Goal: Complete application form: Complete application form

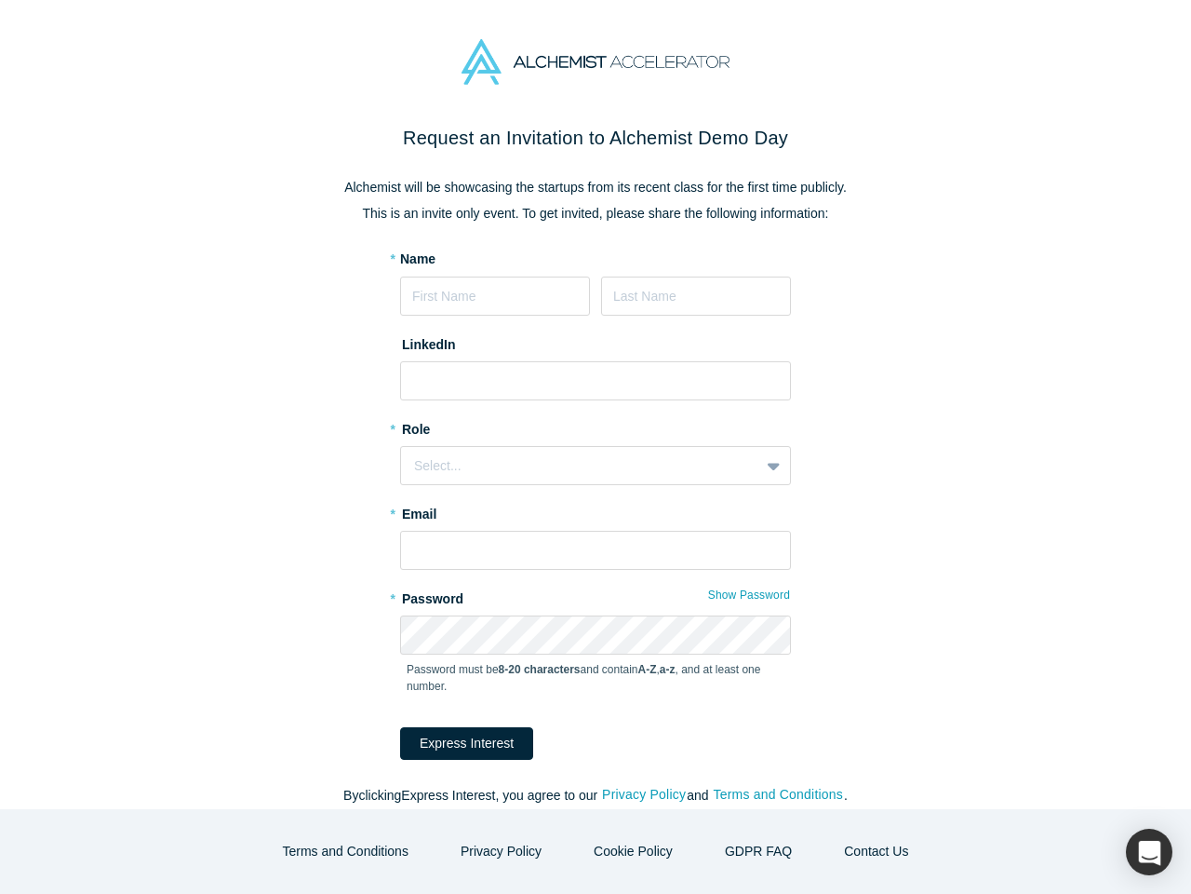
click at [596, 447] on div "Select..." at bounding box center [595, 465] width 391 height 39
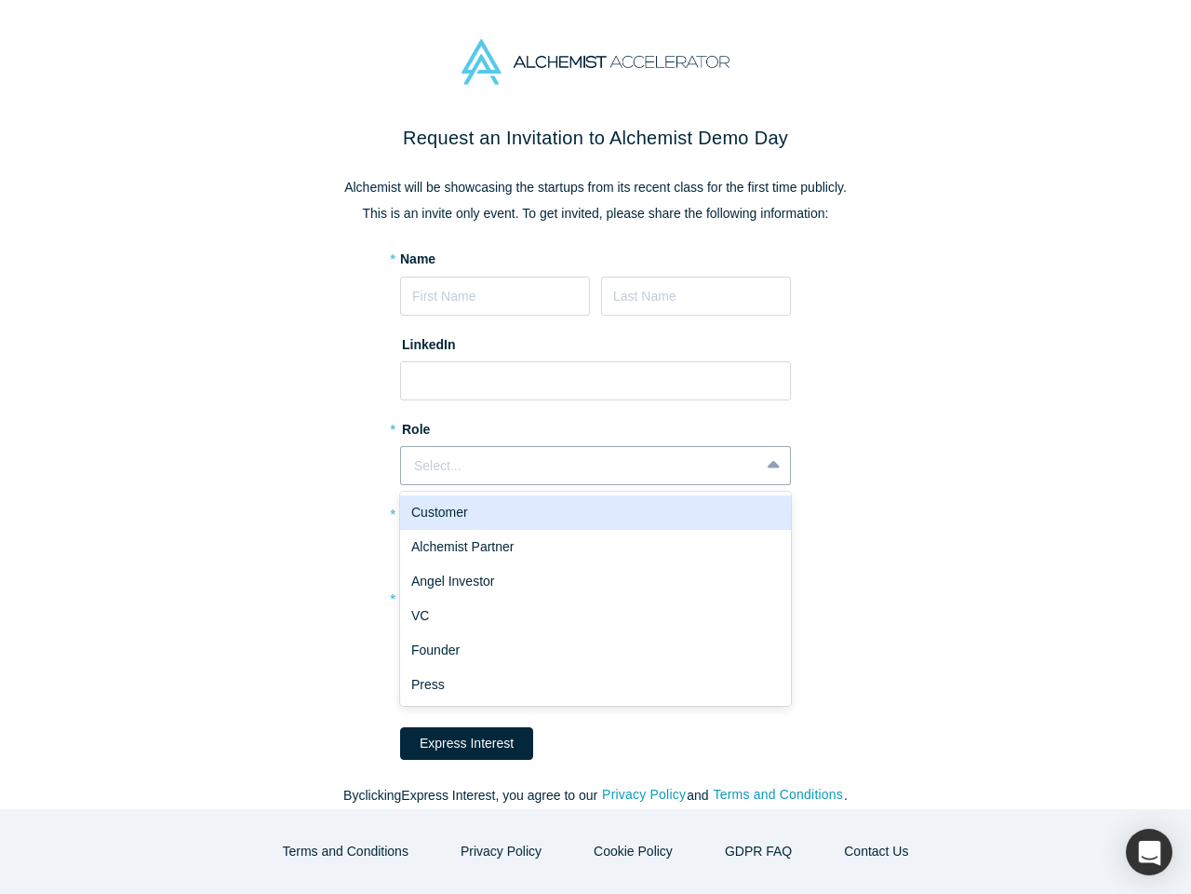
click at [744, 595] on div "Angel Investor" at bounding box center [595, 581] width 391 height 34
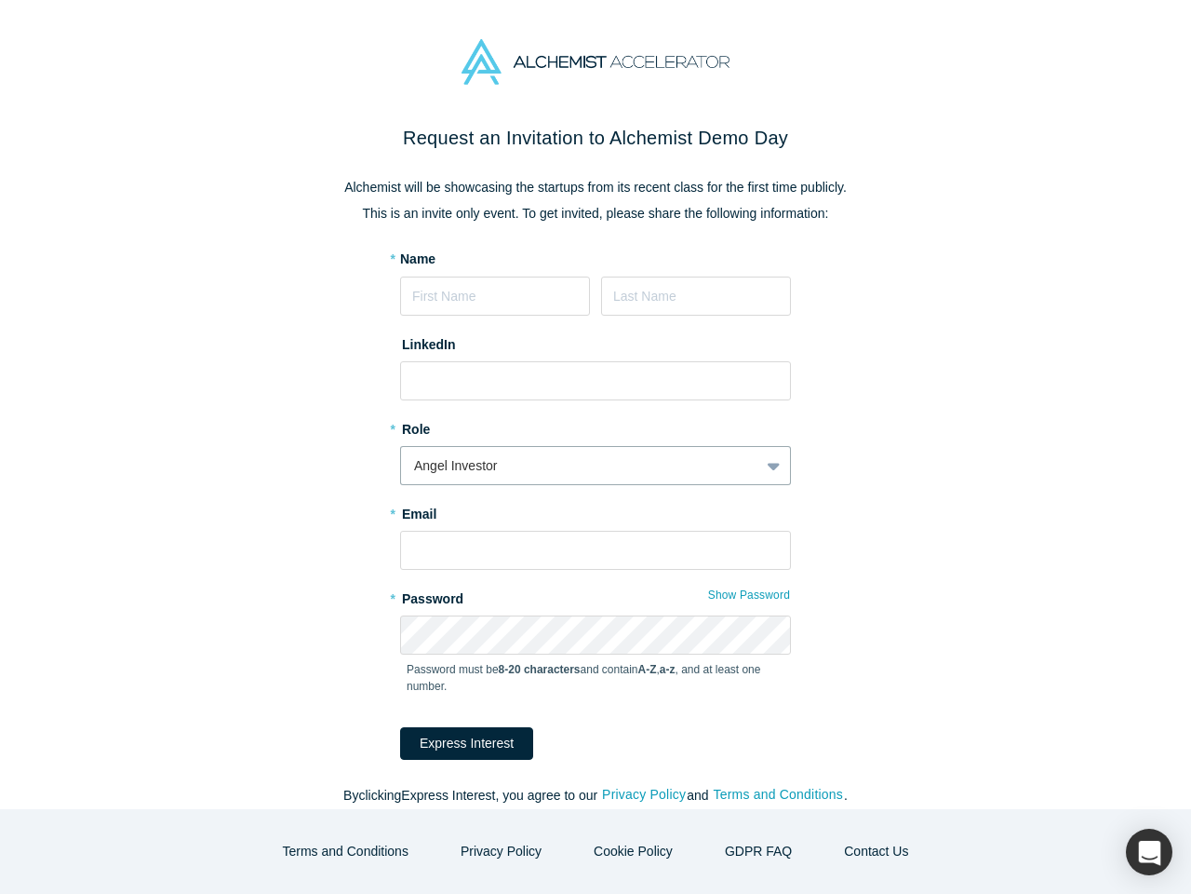
click at [454, 743] on button "Express Interest" at bounding box center [466, 743] width 133 height 33
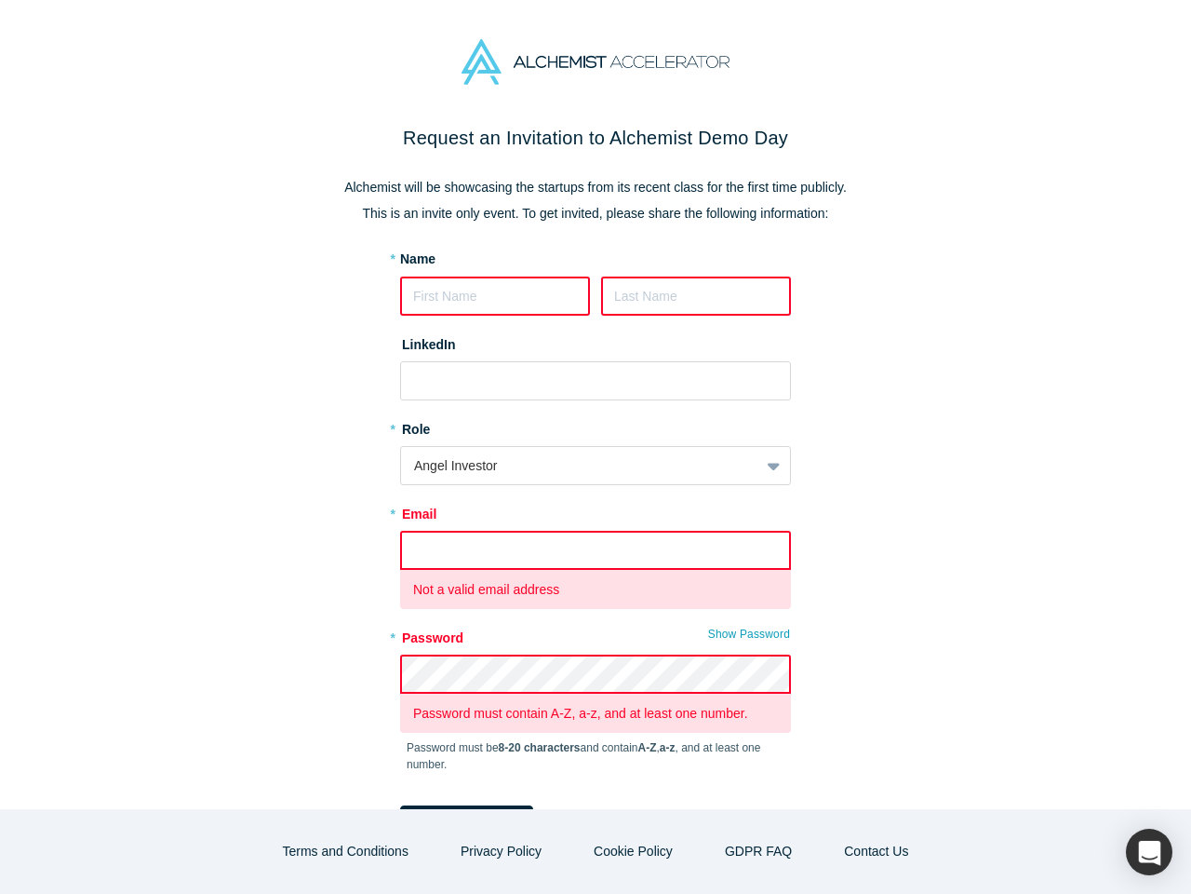
click at [637, 795] on form "* Name LinkedIn * Role Angel Investor * Email Not a valid email address * Passw…" at bounding box center [595, 543] width 391 height 588
click at [772, 795] on form "* Name LinkedIn * Role Angel Investor * Email Not a valid email address * Passw…" at bounding box center [595, 543] width 391 height 588
click at [360, 851] on button "Terms and Conditions" at bounding box center [345, 851] width 165 height 33
